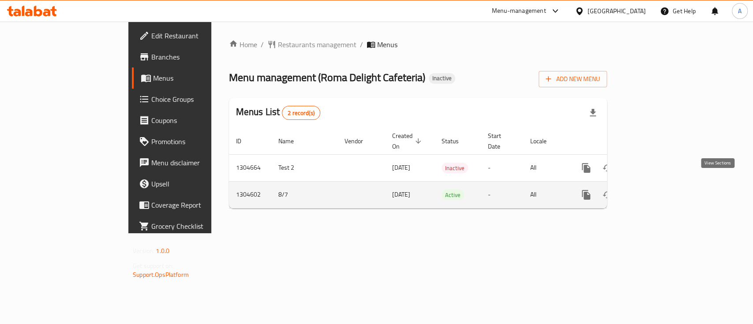
click at [655, 190] on icon "enhanced table" at bounding box center [650, 195] width 11 height 11
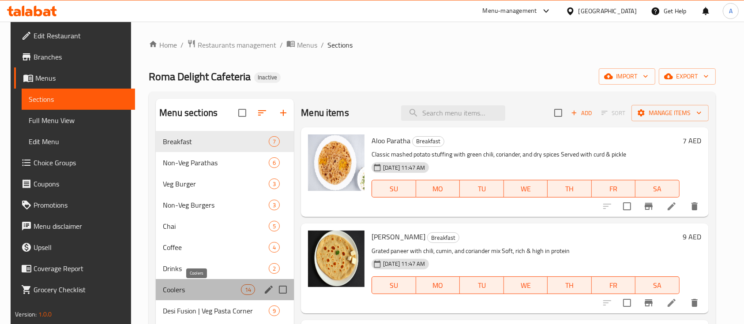
click at [192, 289] on span "Coolers" at bounding box center [202, 290] width 78 height 11
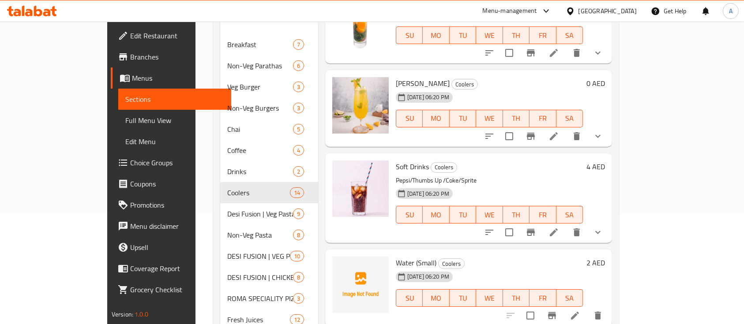
scroll to position [173, 0]
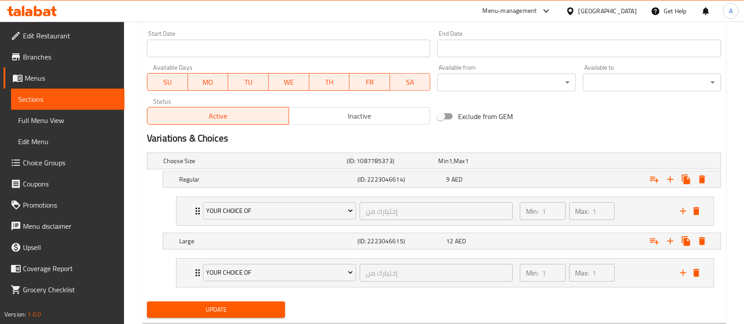
scroll to position [403, 0]
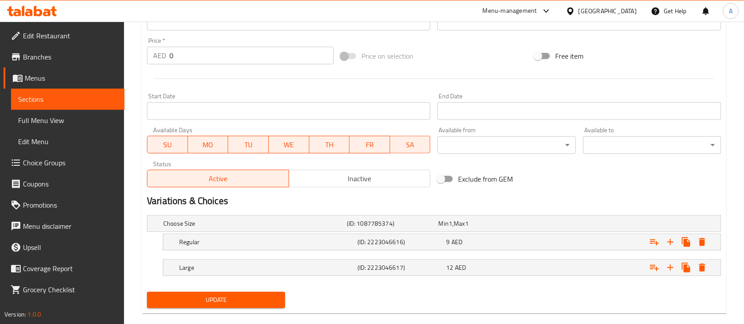
scroll to position [331, 0]
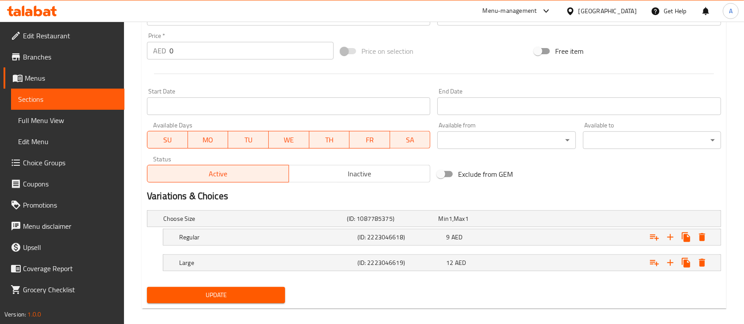
scroll to position [331, 0]
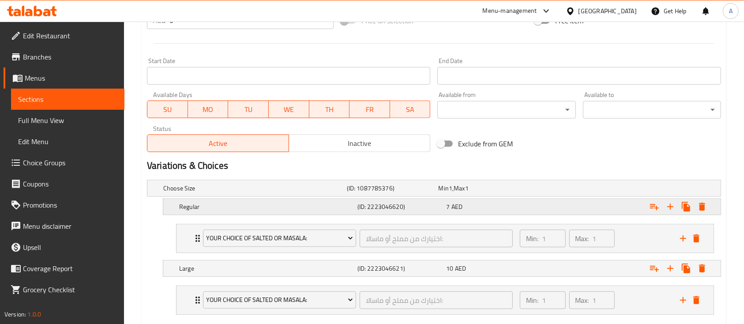
scroll to position [403, 0]
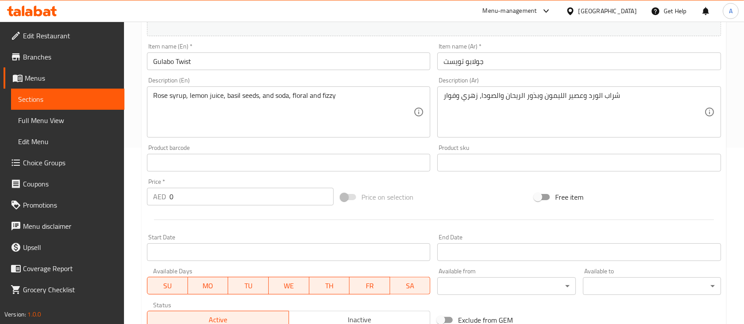
scroll to position [331, 0]
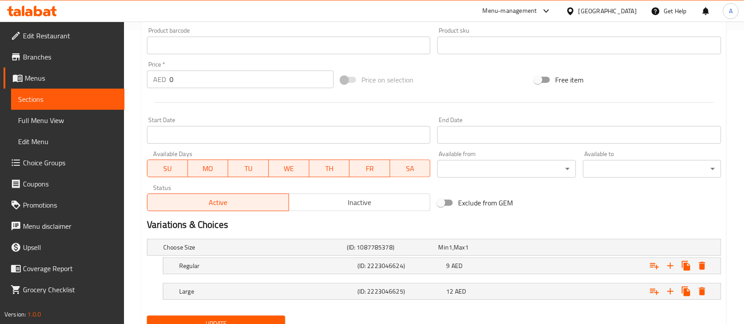
scroll to position [331, 0]
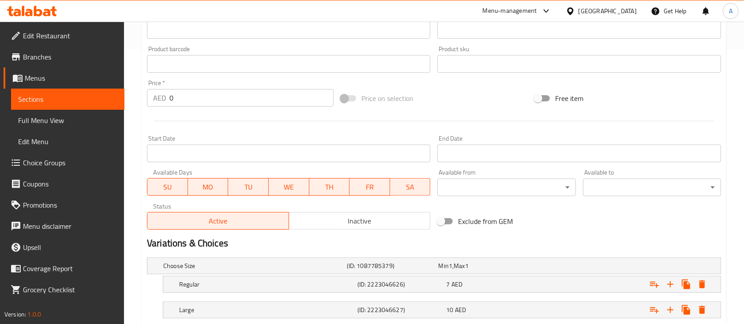
scroll to position [331, 0]
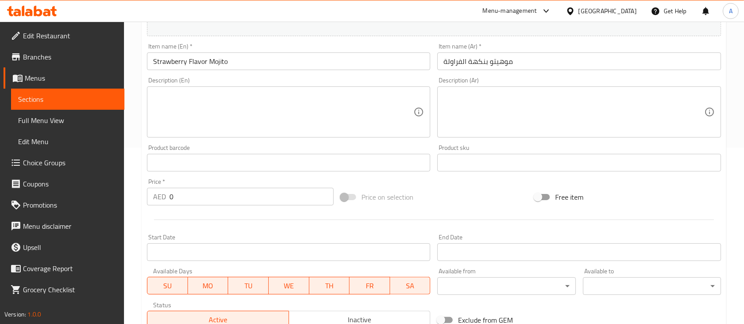
scroll to position [331, 0]
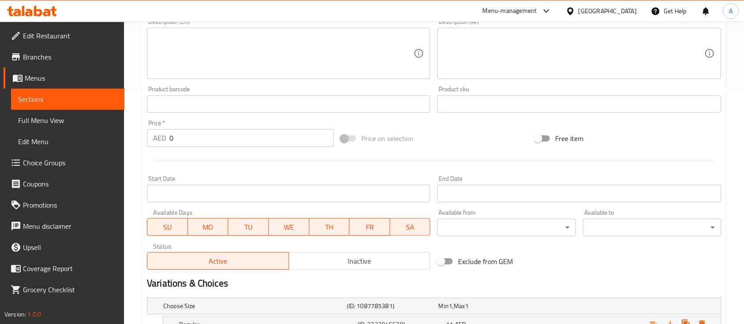
scroll to position [331, 0]
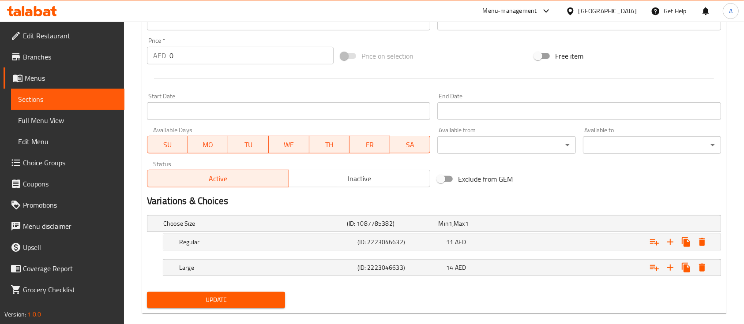
scroll to position [331, 0]
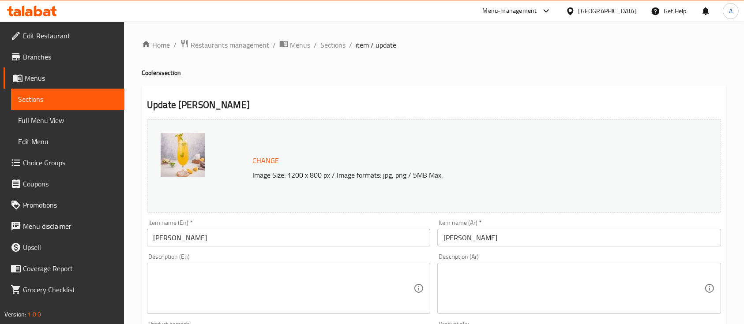
scroll to position [331, 0]
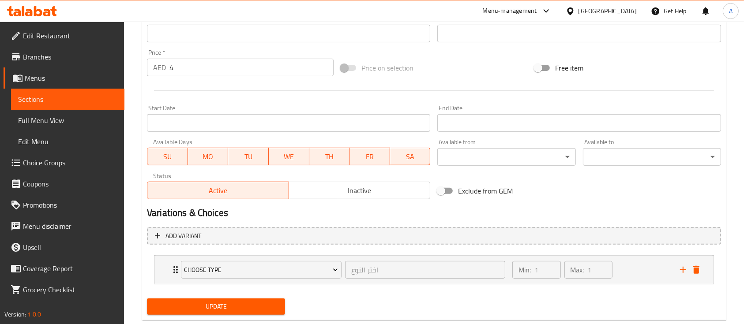
scroll to position [326, 0]
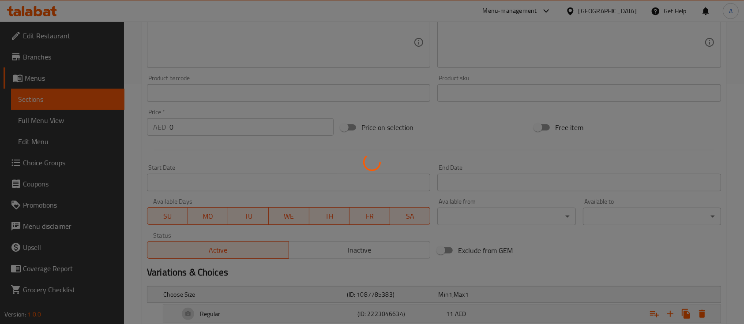
scroll to position [314, 0]
